Goal: Task Accomplishment & Management: Manage account settings

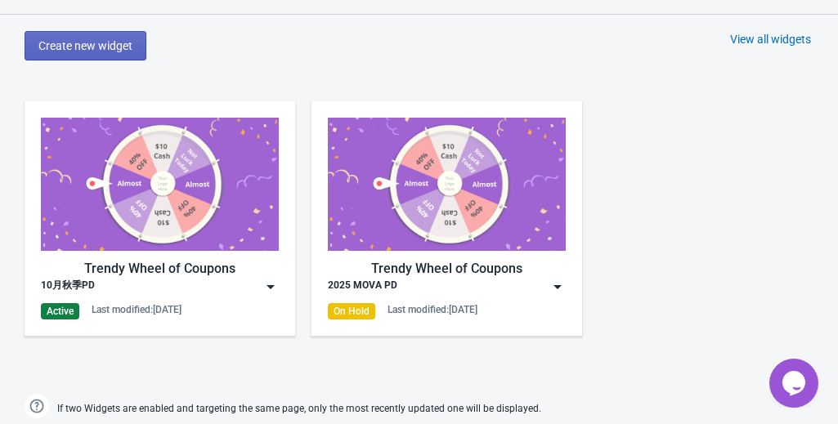
scroll to position [834, 0]
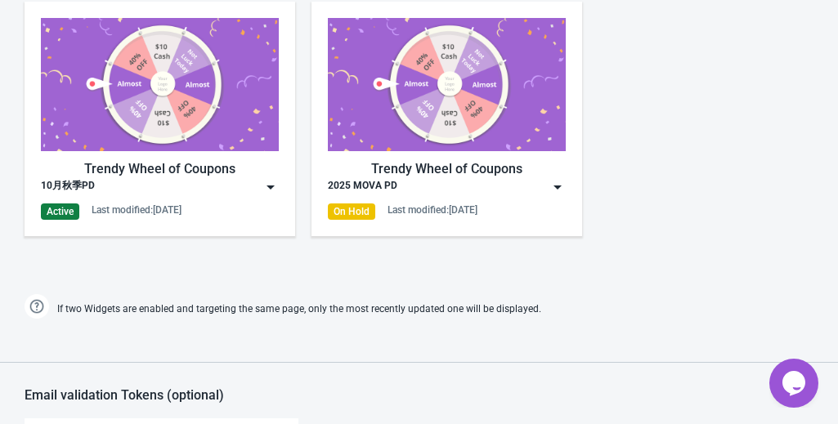
click at [57, 209] on div "Active" at bounding box center [60, 212] width 38 height 16
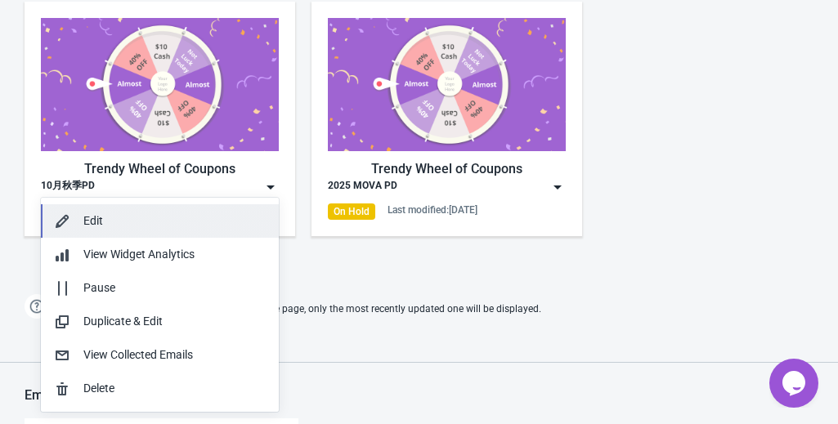
click at [121, 229] on div "Edit" at bounding box center [174, 221] width 182 height 17
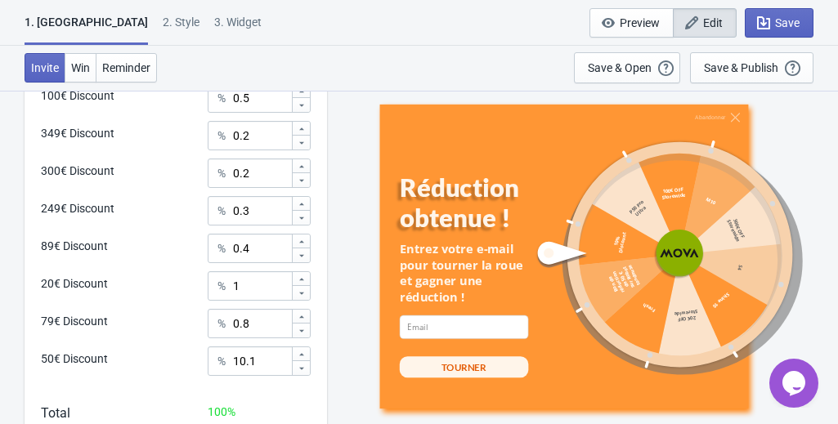
scroll to position [1070, 0]
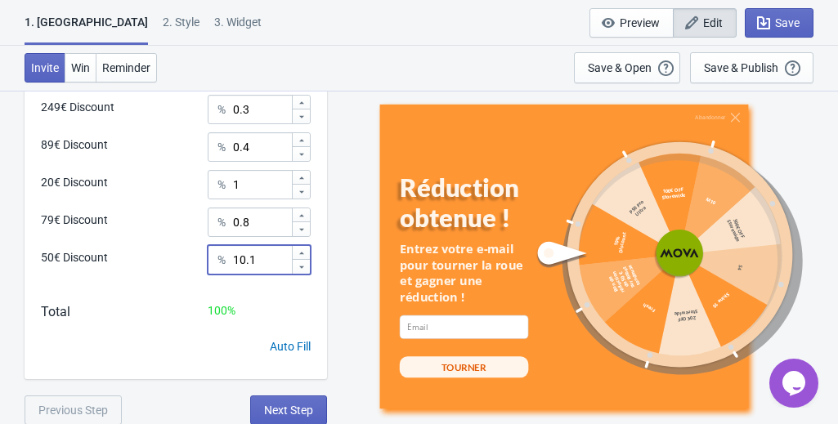
click at [244, 258] on input "10.1" at bounding box center [261, 259] width 59 height 29
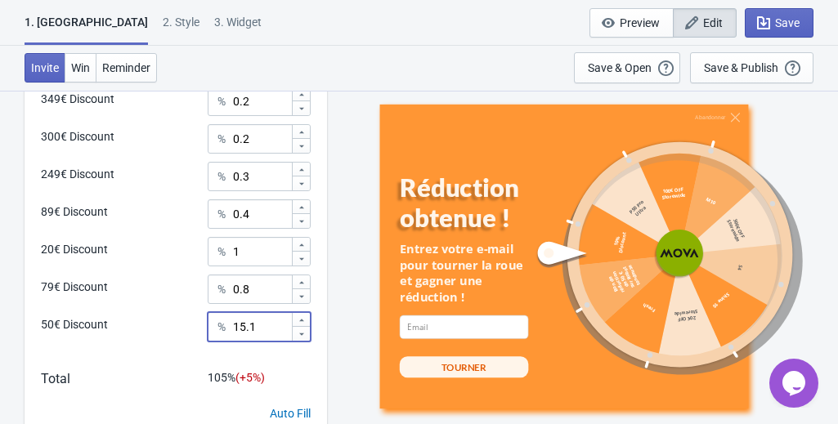
scroll to position [742, 0]
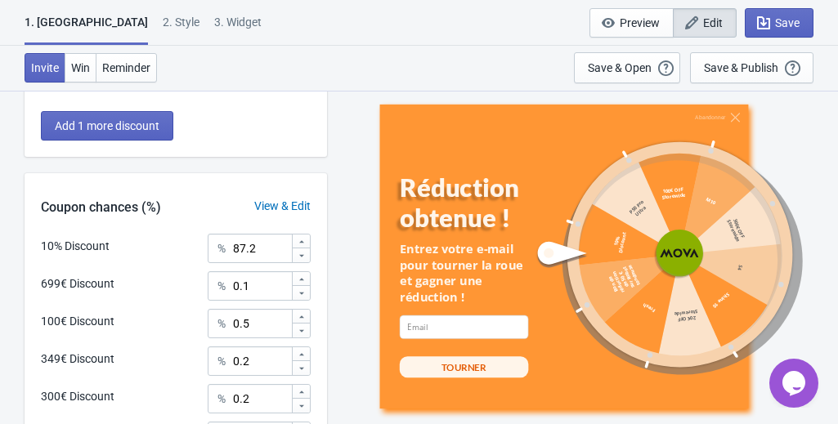
type input "15.1"
click at [242, 249] on input "87.2" at bounding box center [261, 248] width 59 height 29
type input "82.2"
click at [7, 160] on div "What discounts do you want to offer? 10% Discount 10% Discount 699€ Discount P5…" at bounding box center [419, 49] width 838 height 1405
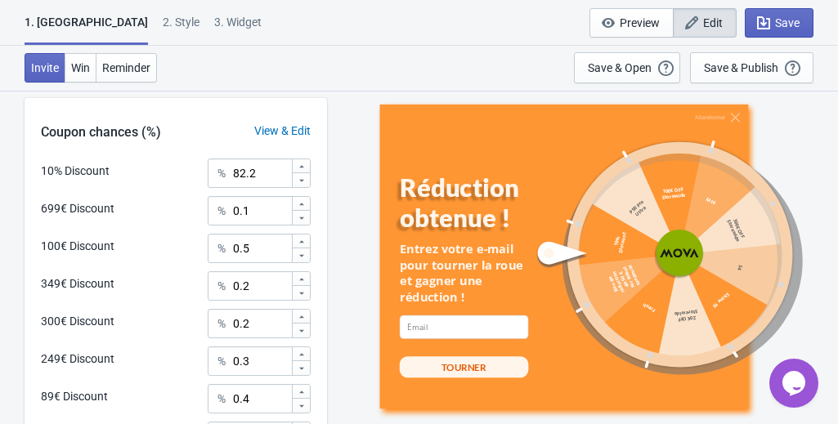
scroll to position [579, 0]
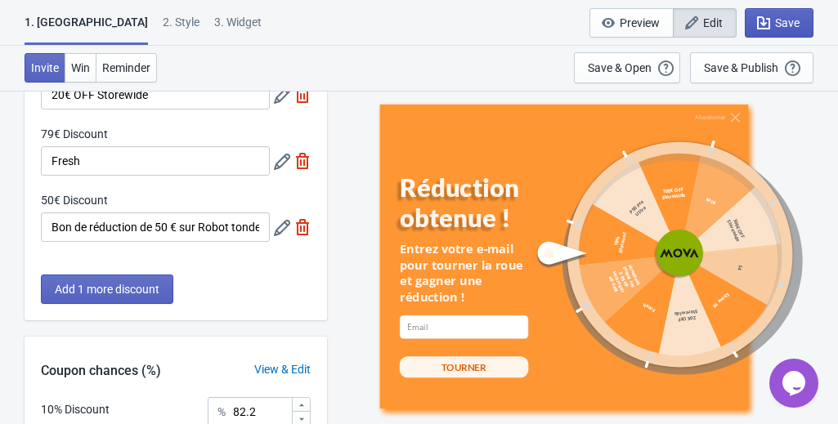
click at [788, 25] on span "Save" at bounding box center [787, 22] width 25 height 13
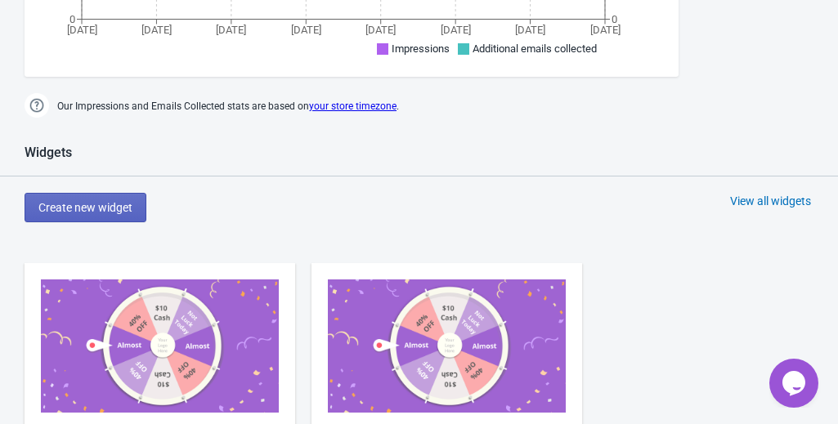
scroll to position [818, 0]
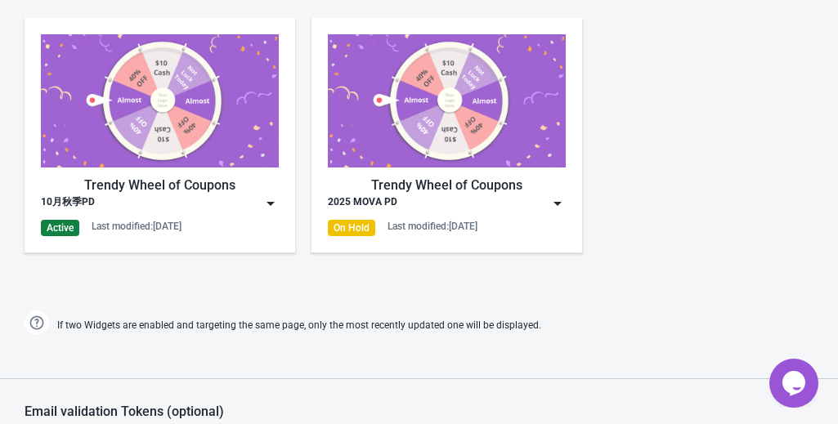
click at [56, 227] on div "Active" at bounding box center [60, 228] width 38 height 16
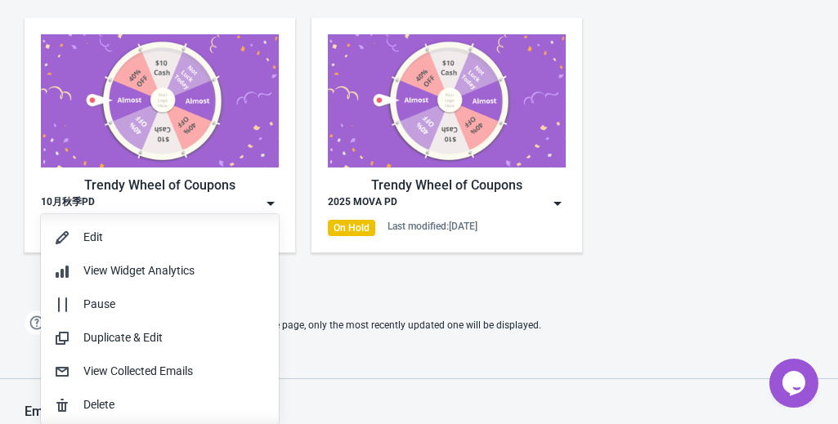
scroll to position [0, 0]
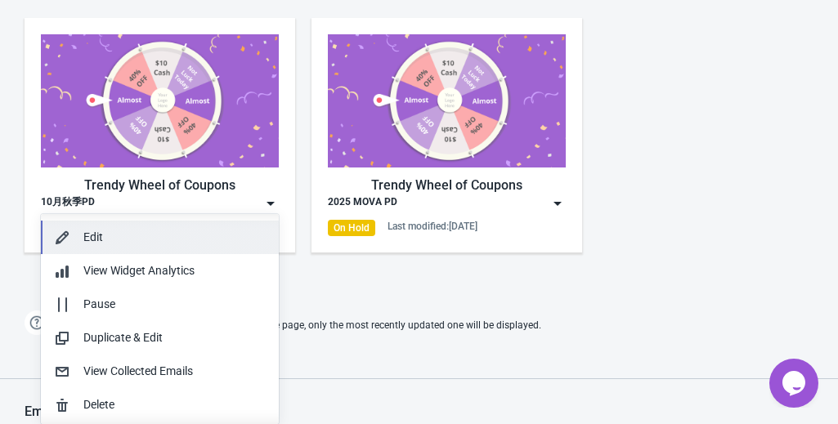
click at [150, 253] on button "Edit" at bounding box center [160, 238] width 238 height 34
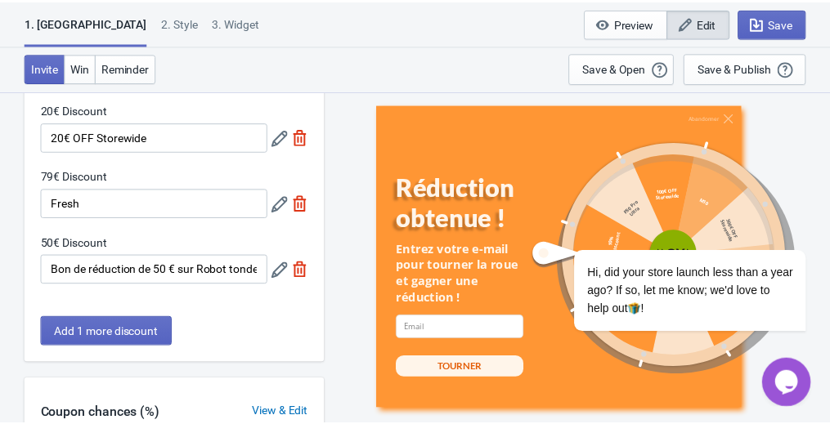
scroll to position [388, 0]
